Goal: Task Accomplishment & Management: Manage account settings

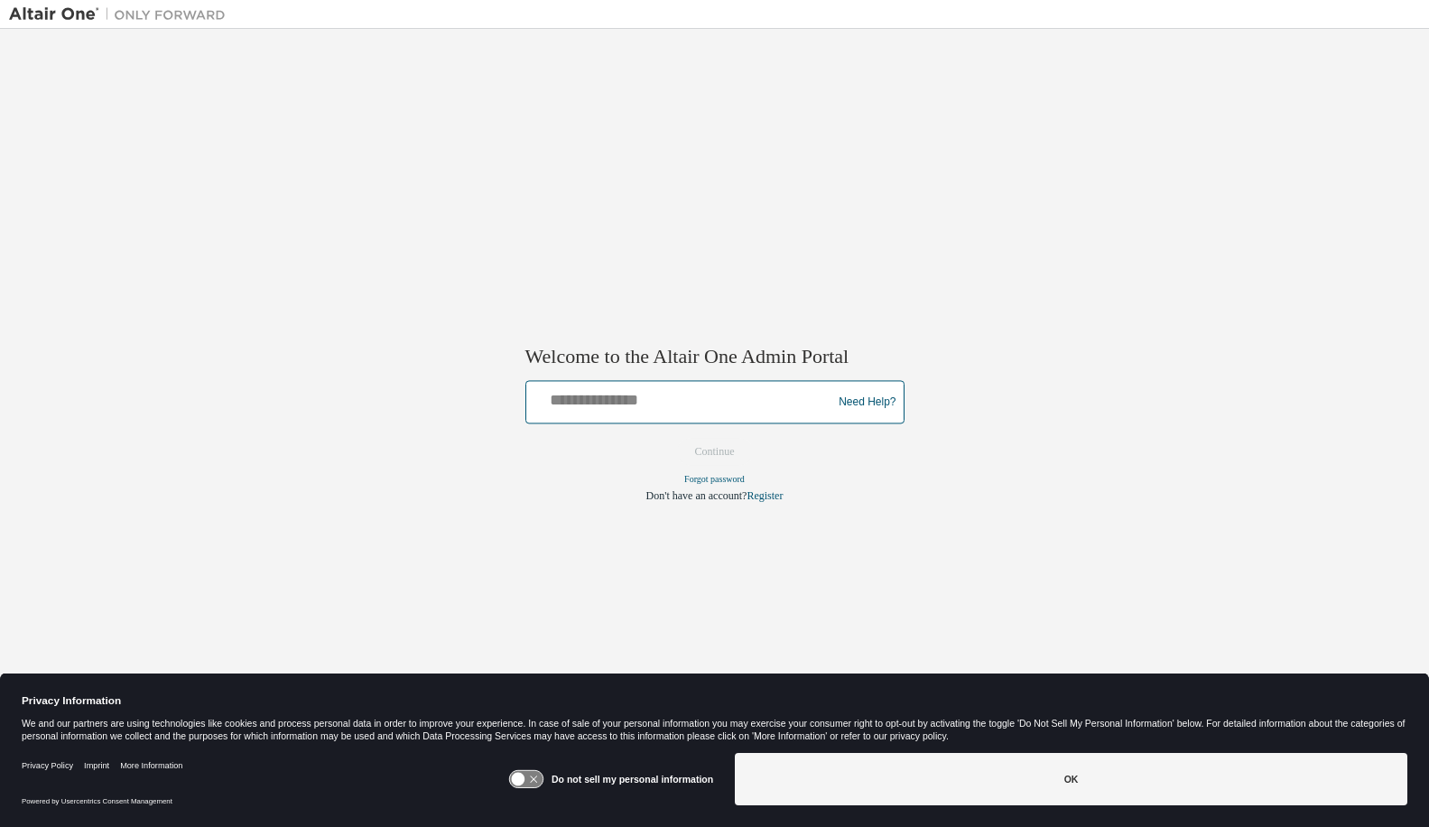
click at [665, 403] on input "text" at bounding box center [681, 398] width 297 height 26
type input "**********"
click at [676, 439] on button "Continue" at bounding box center [715, 452] width 78 height 27
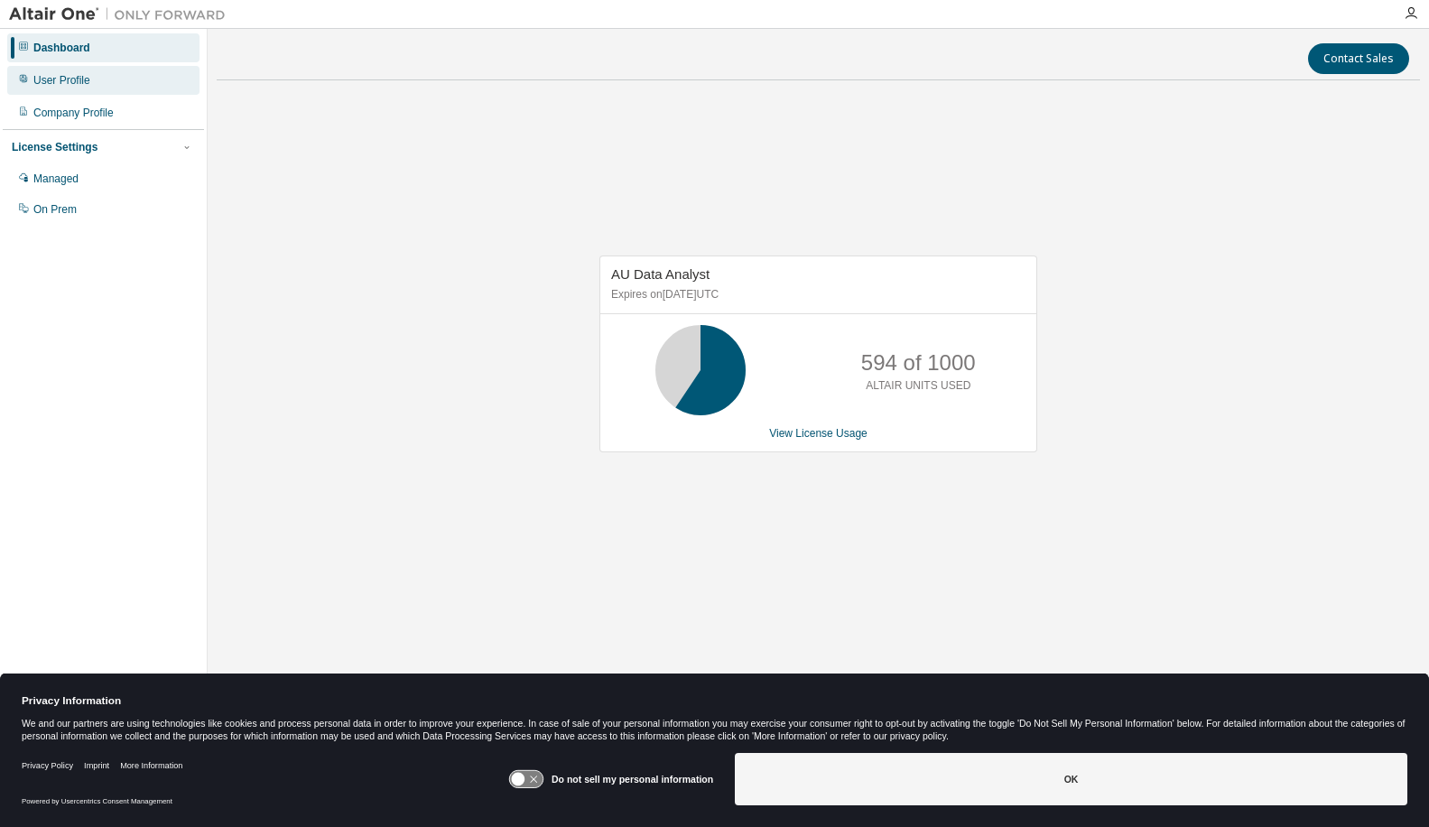
click at [70, 85] on div "User Profile" at bounding box center [61, 80] width 57 height 14
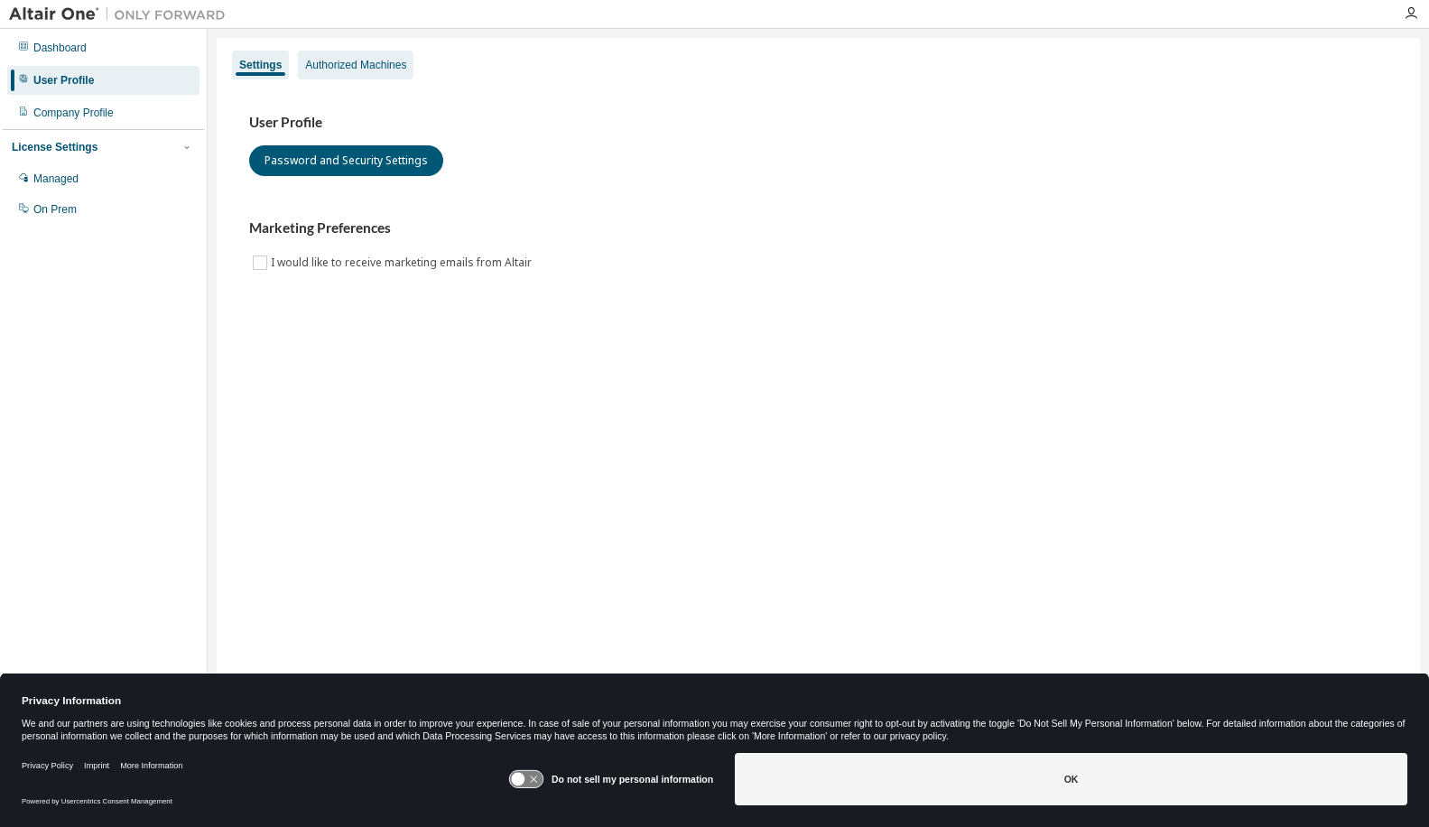
click at [378, 57] on div "Authorized Machines" at bounding box center [356, 65] width 116 height 29
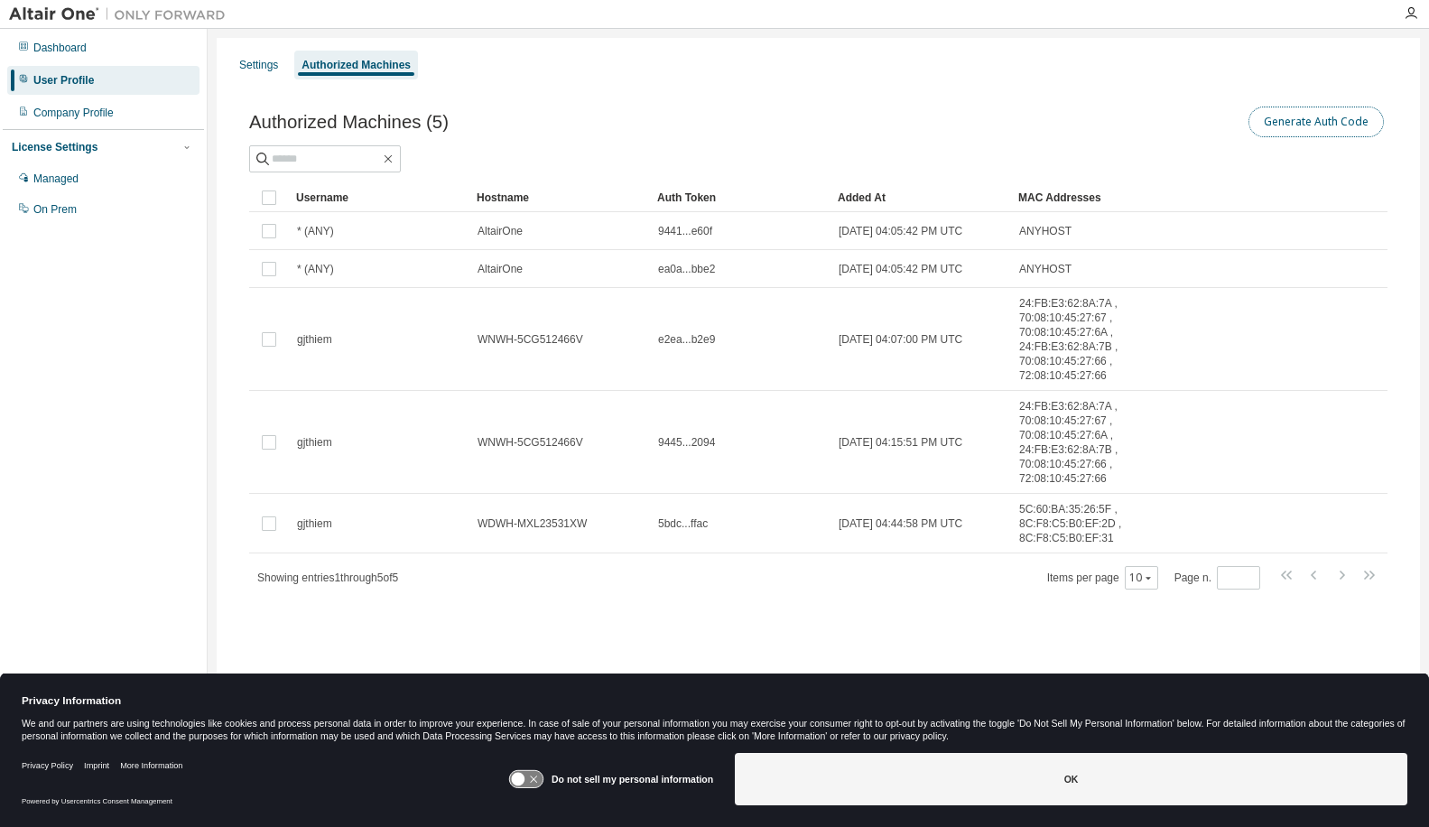
click at [1290, 118] on button "Generate Auth Code" at bounding box center [1315, 121] width 135 height 31
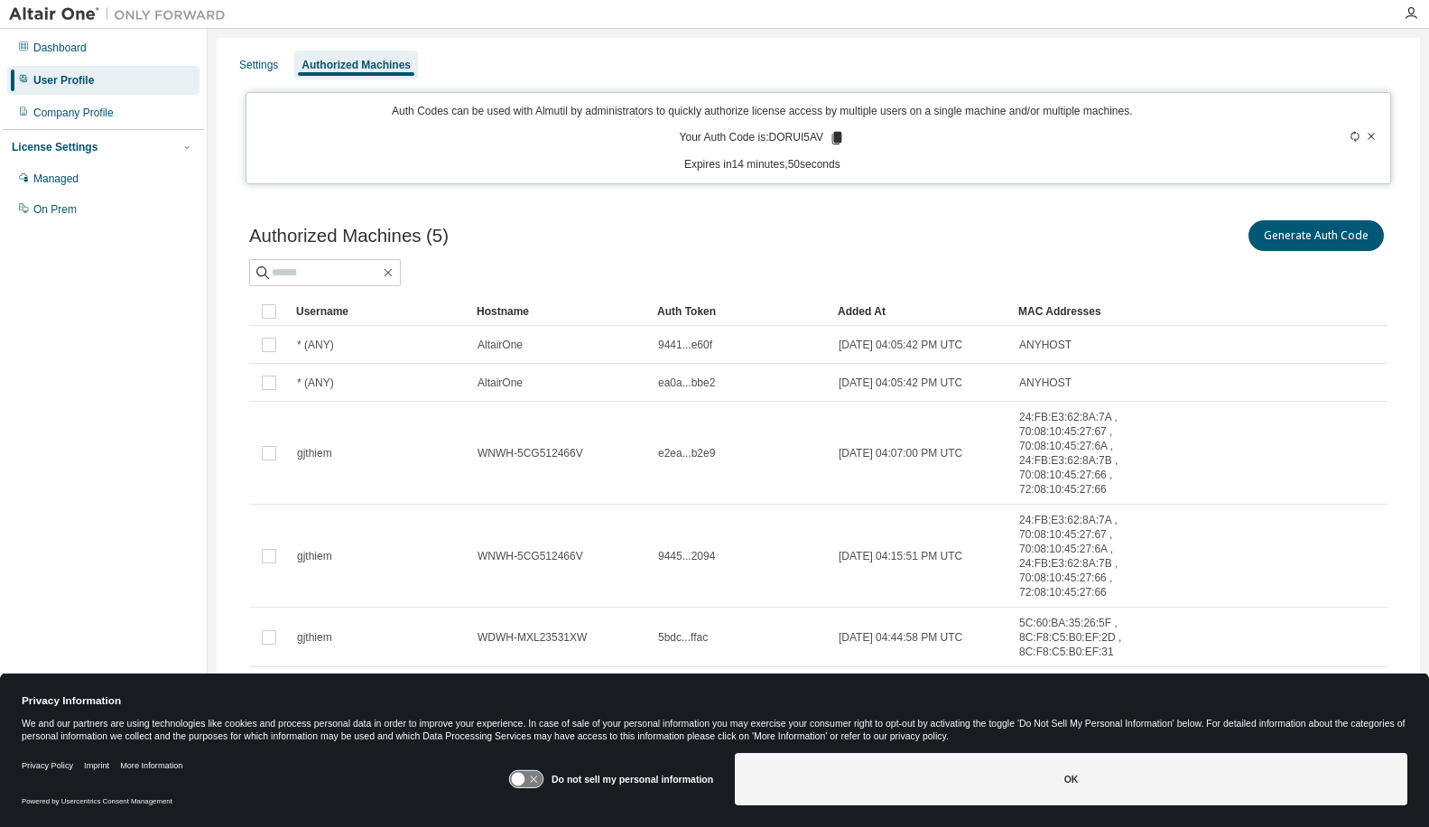
click at [834, 137] on icon at bounding box center [837, 138] width 10 height 13
click at [682, 243] on div "Authorized Machines (5) Generate Auth Code" at bounding box center [818, 236] width 1138 height 38
click at [1409, 12] on icon "button" at bounding box center [1410, 13] width 14 height 14
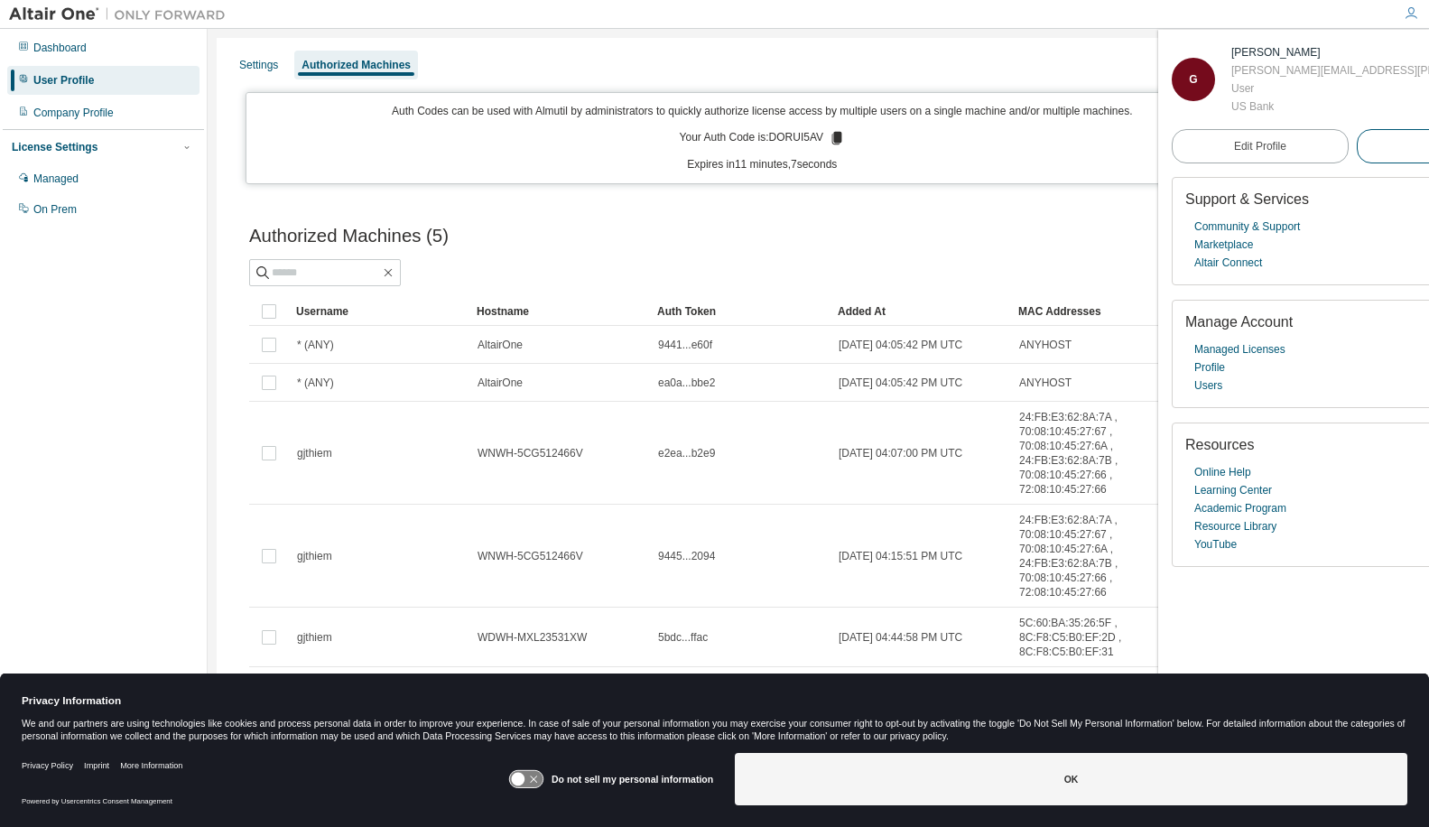
click at [1428, 143] on span "Logout" at bounding box center [1444, 146] width 33 height 18
